Goal: Task Accomplishment & Management: Manage account settings

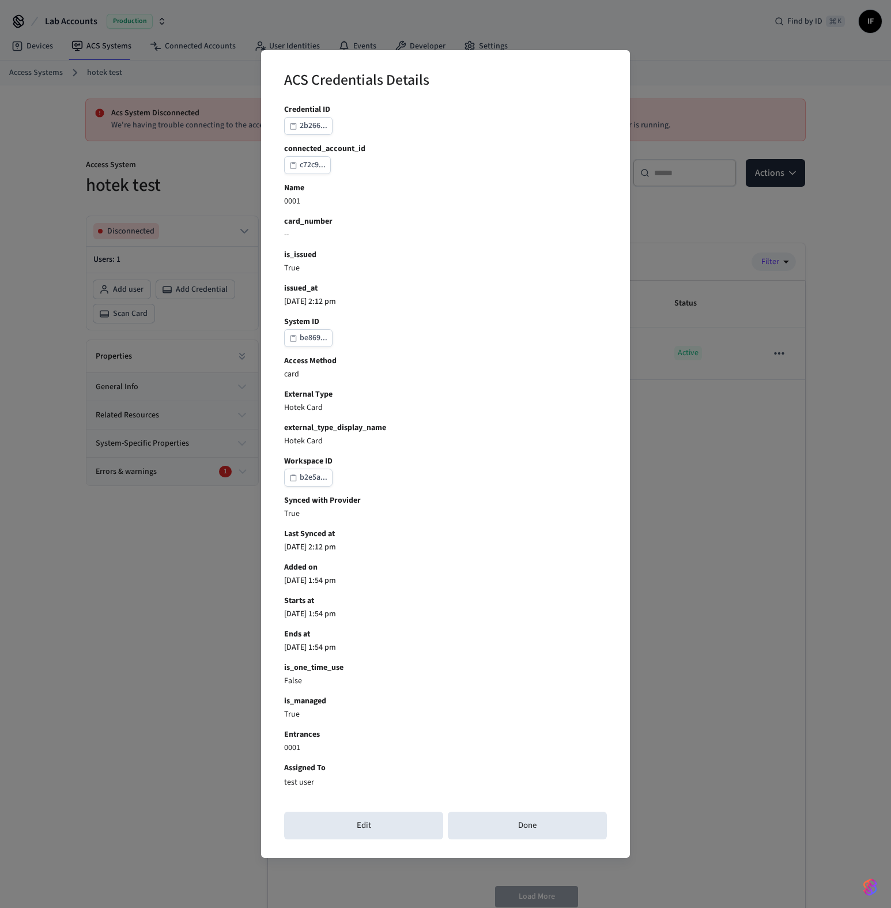
click at [99, 582] on div "ACS Credentials Details Credential ID 2b266... connected_account_id c72c9... Na…" at bounding box center [445, 454] width 891 height 908
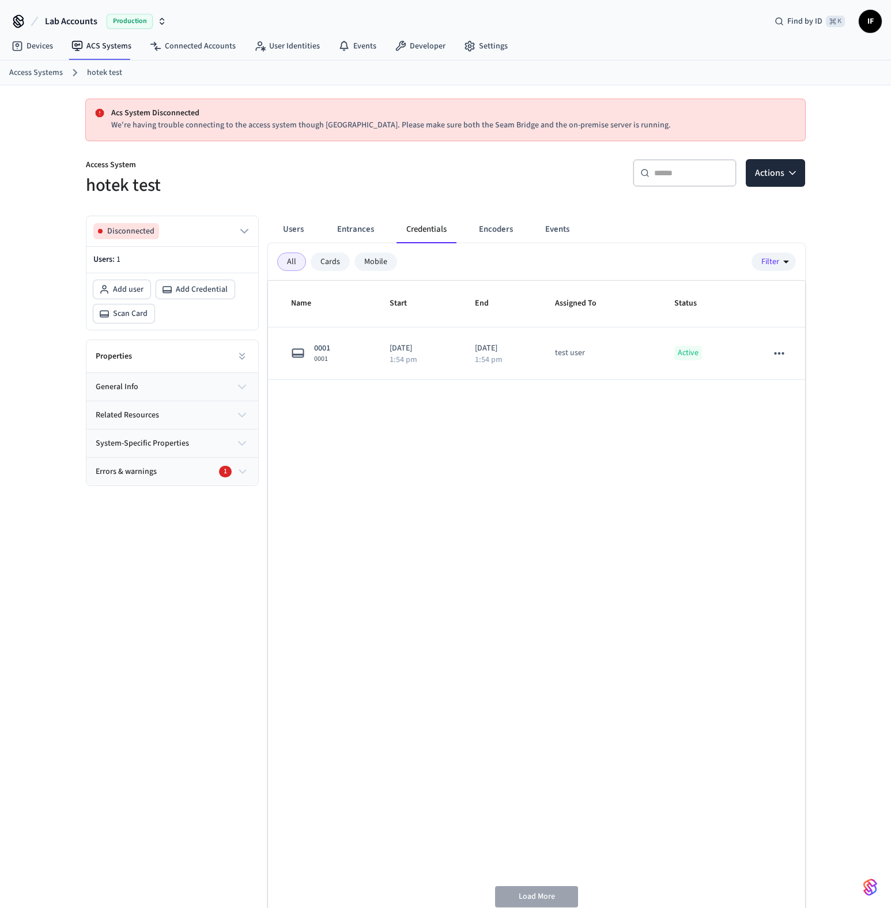
click at [99, 583] on div "Disconnected Users: 1 Add user Add Credential Scan Card Properties general info…" at bounding box center [168, 561] width 182 height 710
click at [251, 357] on button at bounding box center [242, 356] width 23 height 23
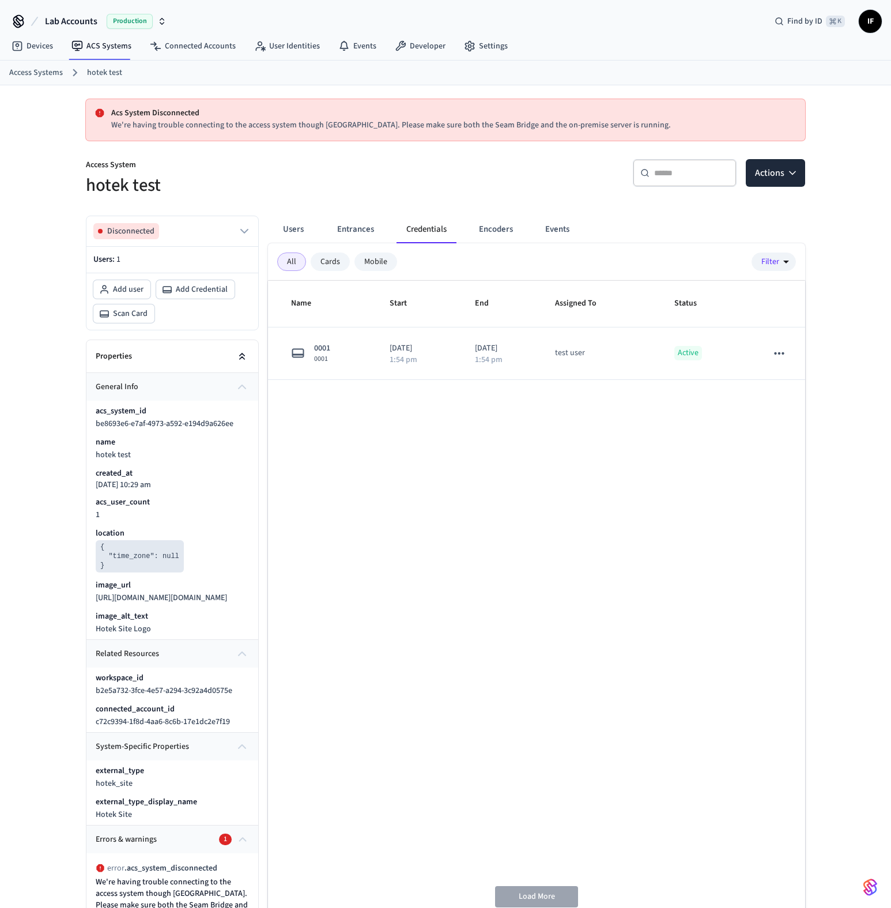
click at [251, 357] on button at bounding box center [242, 356] width 23 height 23
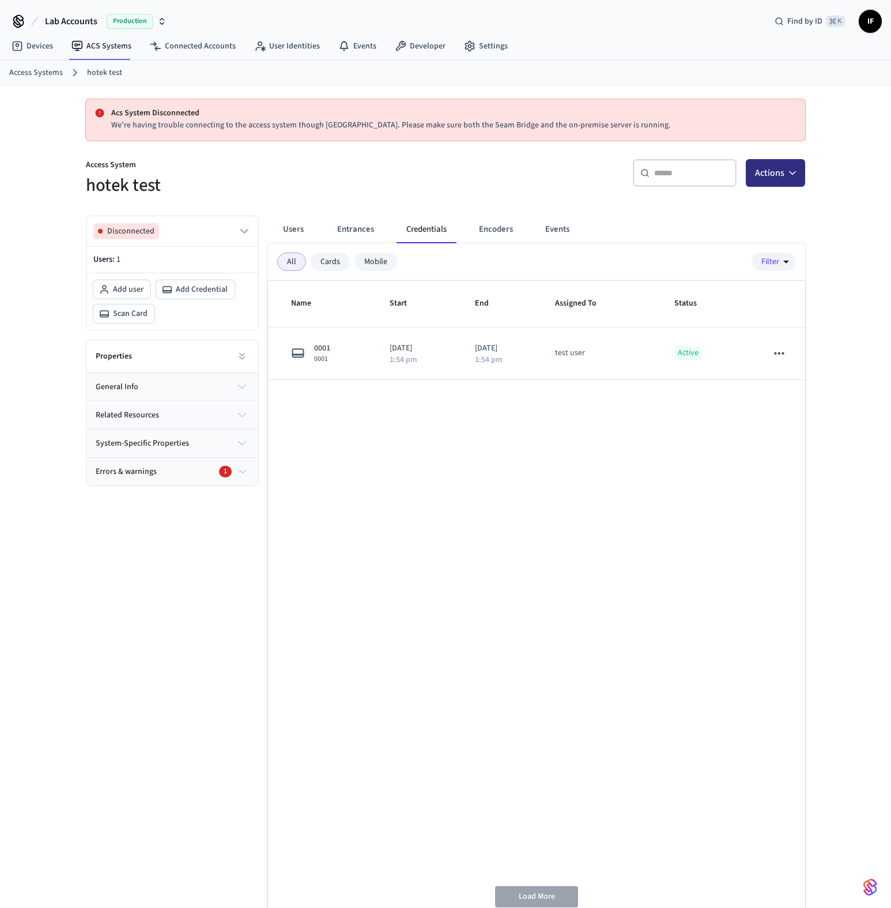
click at [791, 177] on icon "button" at bounding box center [793, 173] width 12 height 12
click at [720, 221] on div "Add credential" at bounding box center [740, 219] width 123 height 18
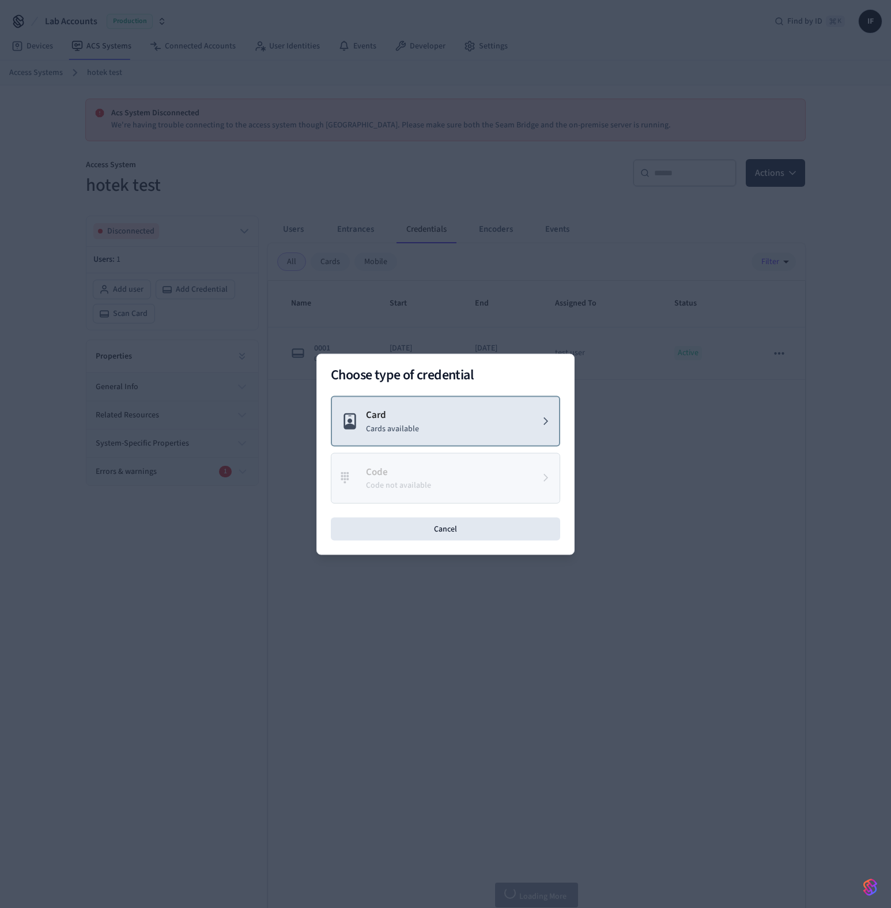
click at [509, 408] on button "Card Cards available" at bounding box center [445, 420] width 229 height 51
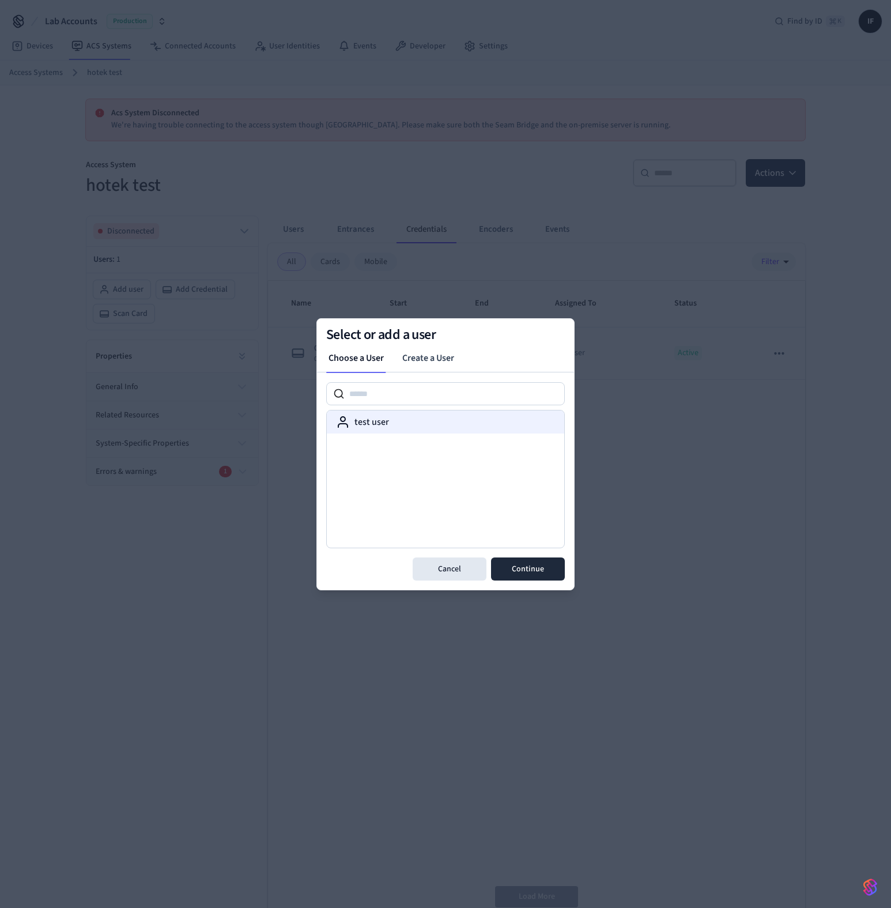
click at [446, 423] on div "test user" at bounding box center [445, 422] width 219 height 14
click at [524, 562] on button "Continue" at bounding box center [528, 568] width 74 height 23
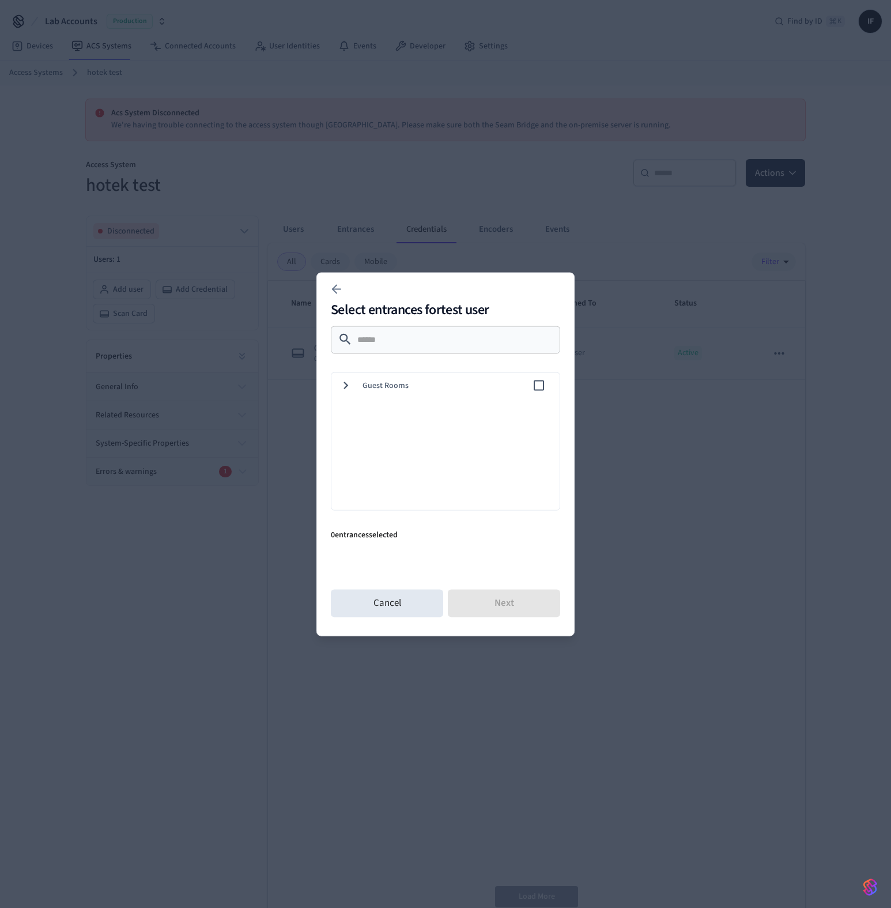
click at [368, 394] on div "Guest Rooms" at bounding box center [443, 385] width 233 height 26
click at [404, 596] on button "Cancel" at bounding box center [387, 603] width 112 height 28
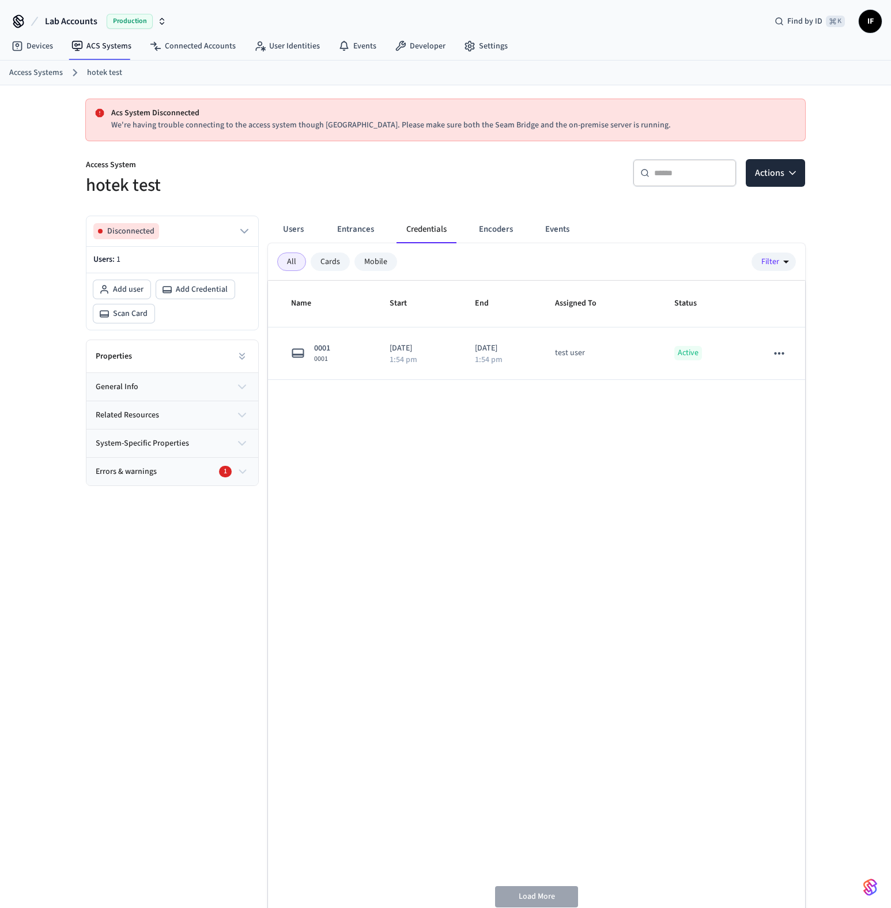
click at [233, 376] on button "general info" at bounding box center [172, 387] width 172 height 28
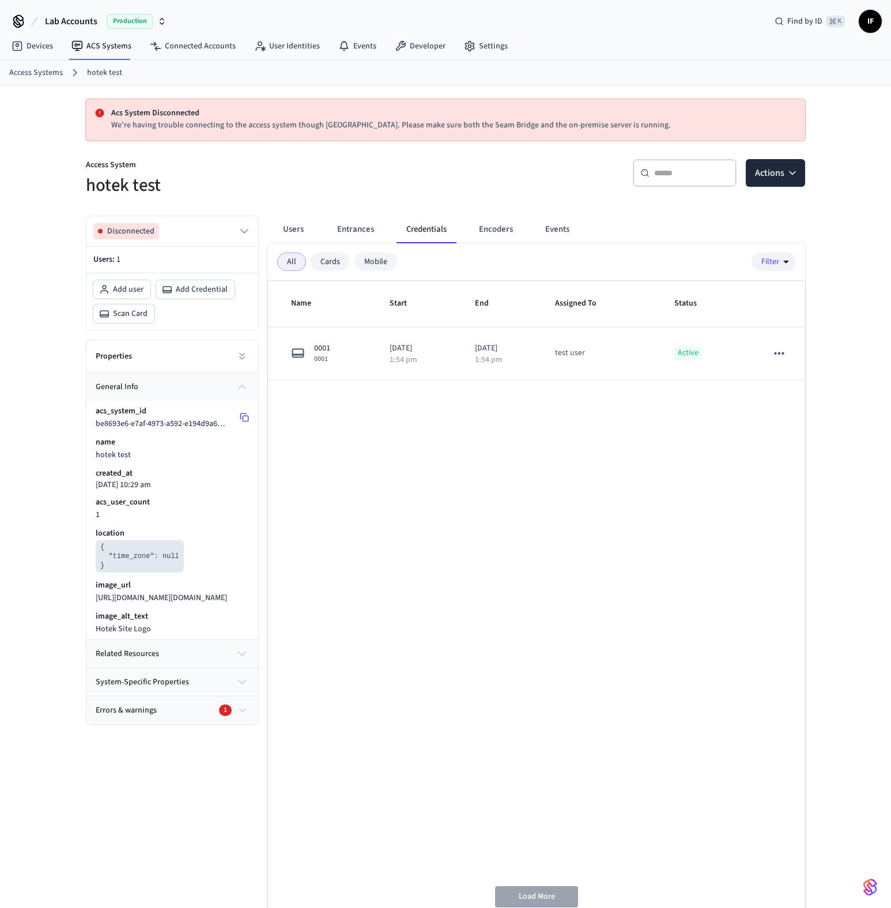
click at [247, 418] on icon at bounding box center [244, 417] width 9 height 9
